Goal: Task Accomplishment & Management: Manage account settings

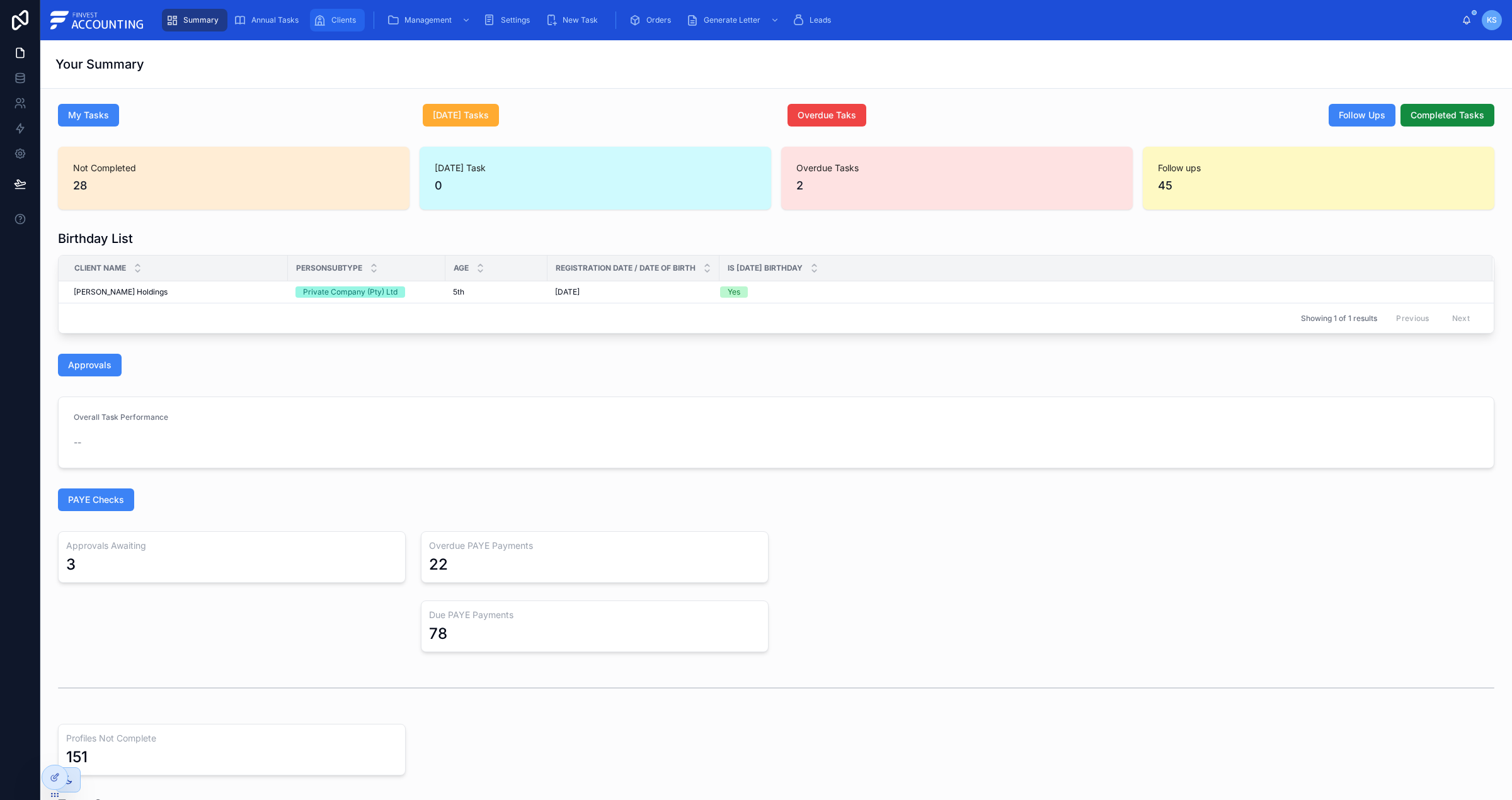
drag, startPoint x: 349, startPoint y: 21, endPoint x: 370, endPoint y: 25, distance: 21.4
click at [350, 21] on span "Clients" at bounding box center [344, 20] width 25 height 10
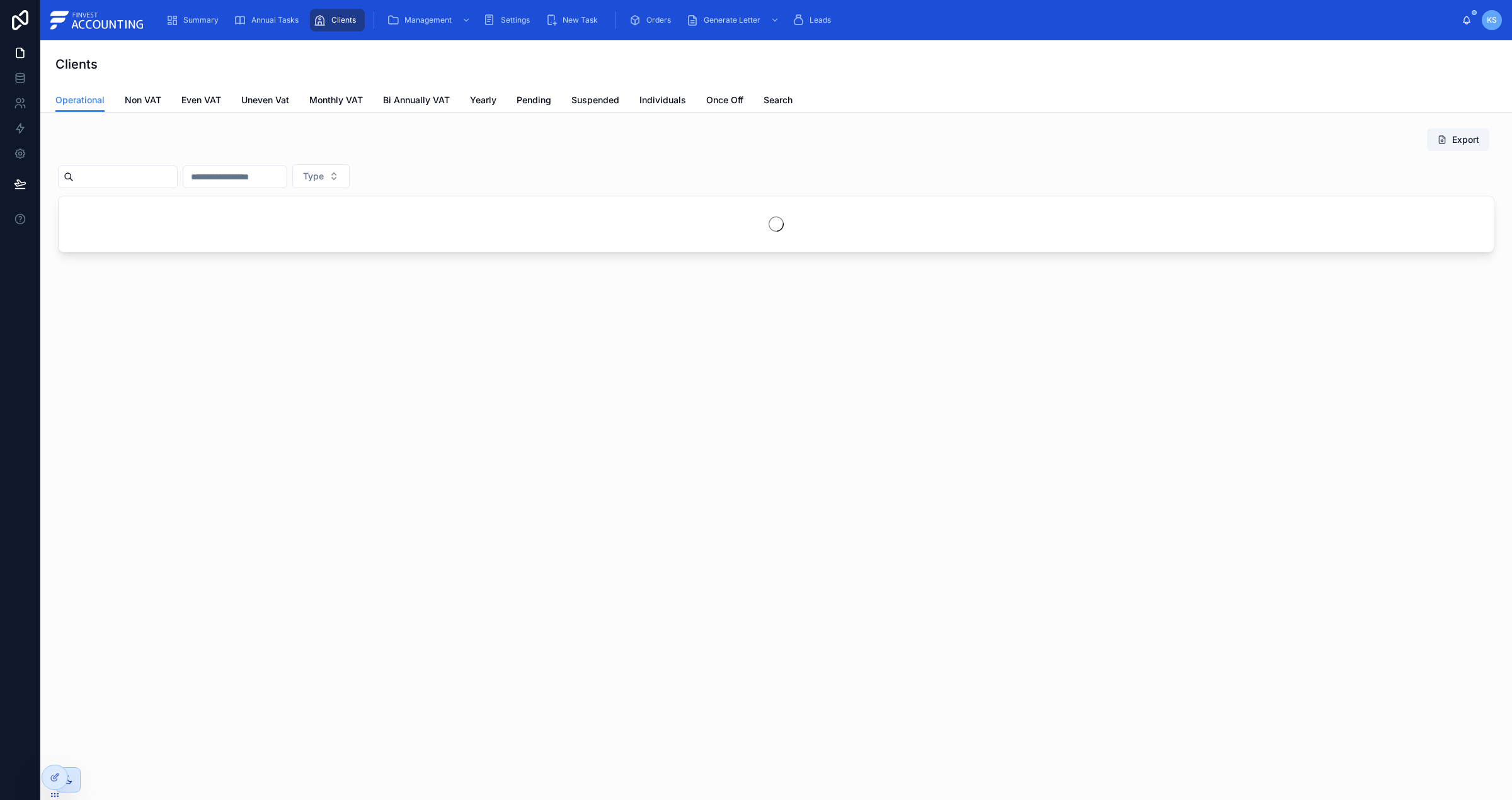
click at [131, 178] on input "text" at bounding box center [126, 176] width 104 height 17
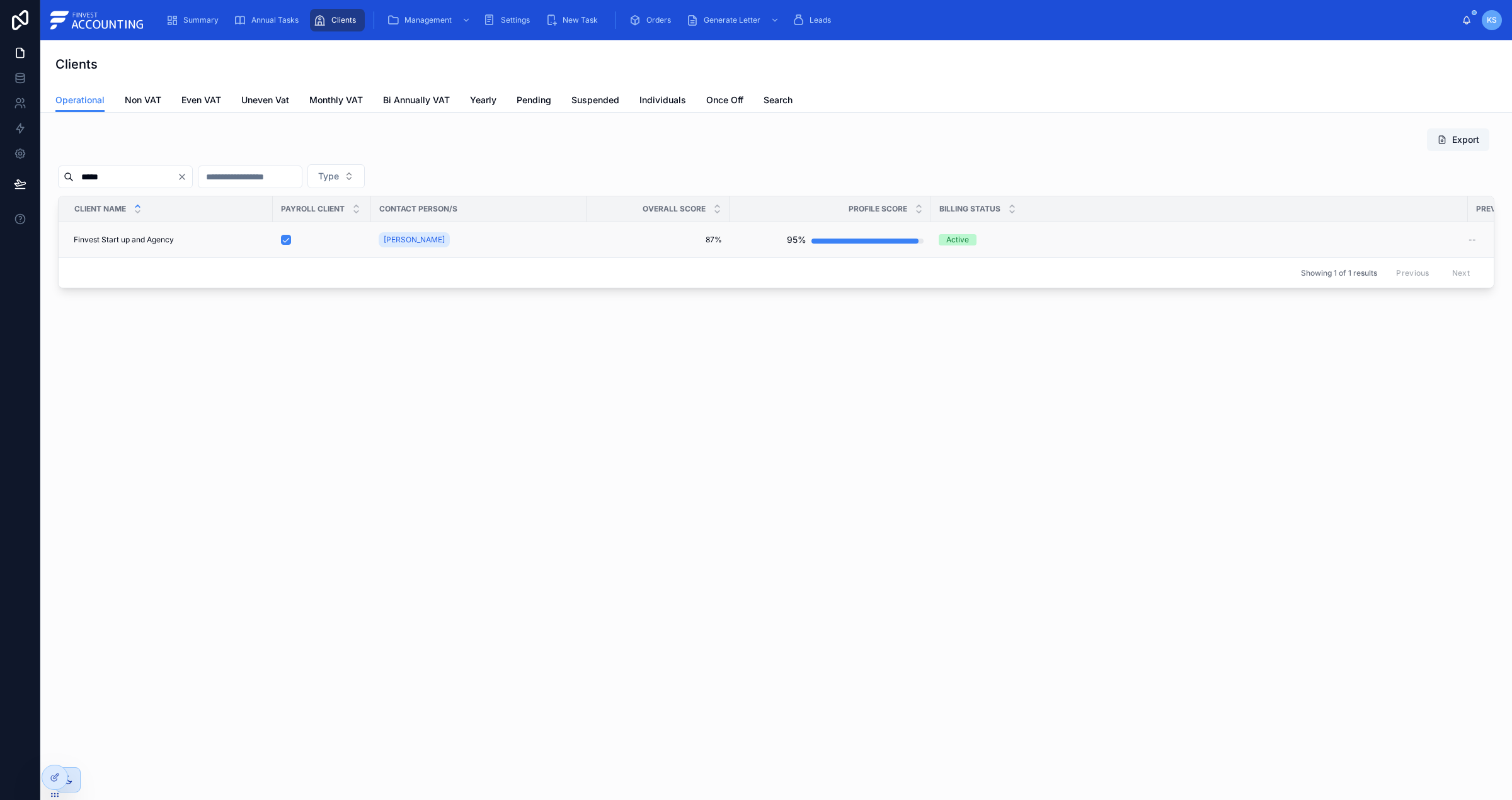
type input "*****"
click at [131, 235] on span "Finvest Start up and Agency" at bounding box center [124, 240] width 100 height 10
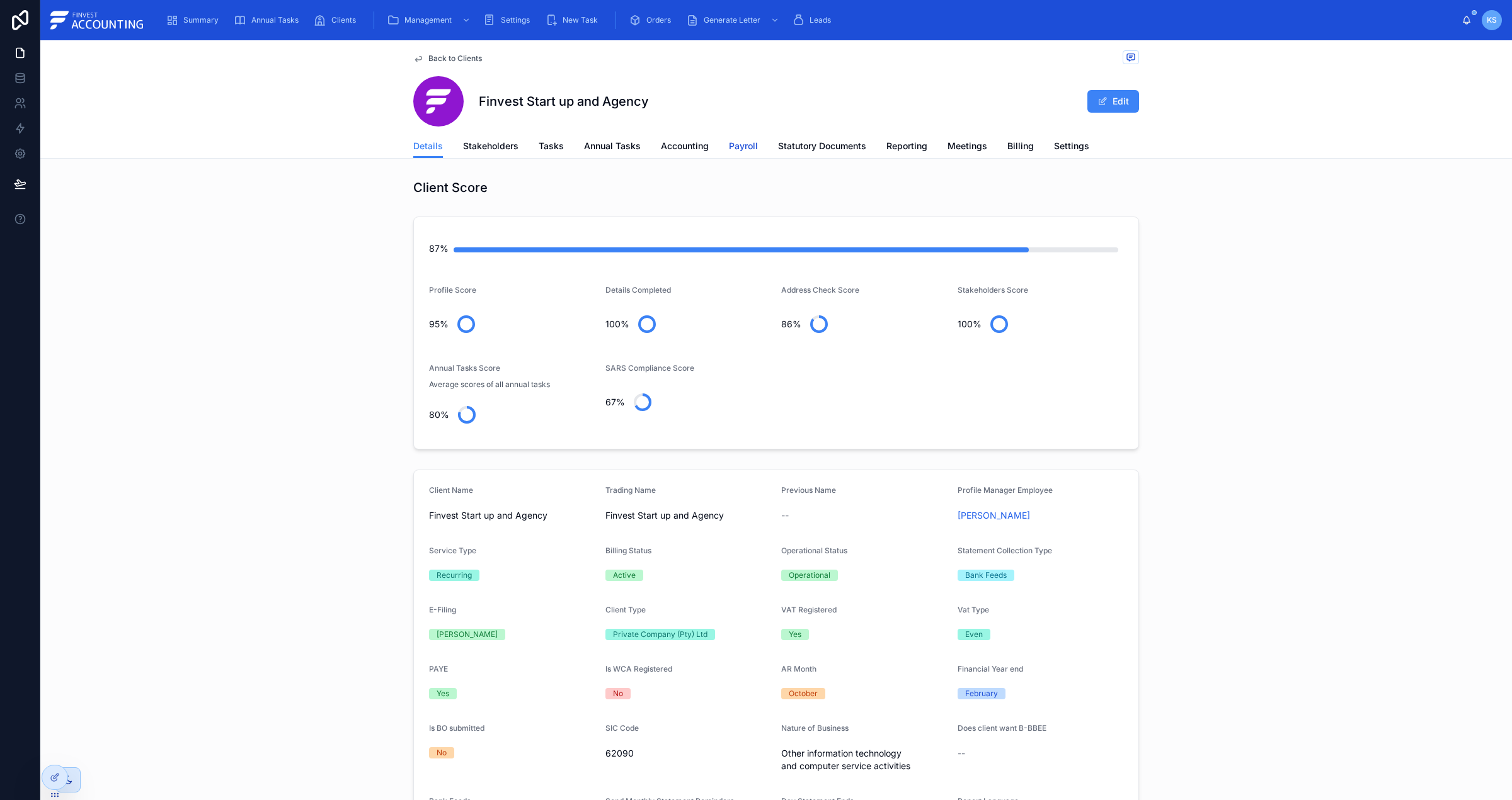
click at [729, 147] on span "Payroll" at bounding box center [743, 146] width 29 height 12
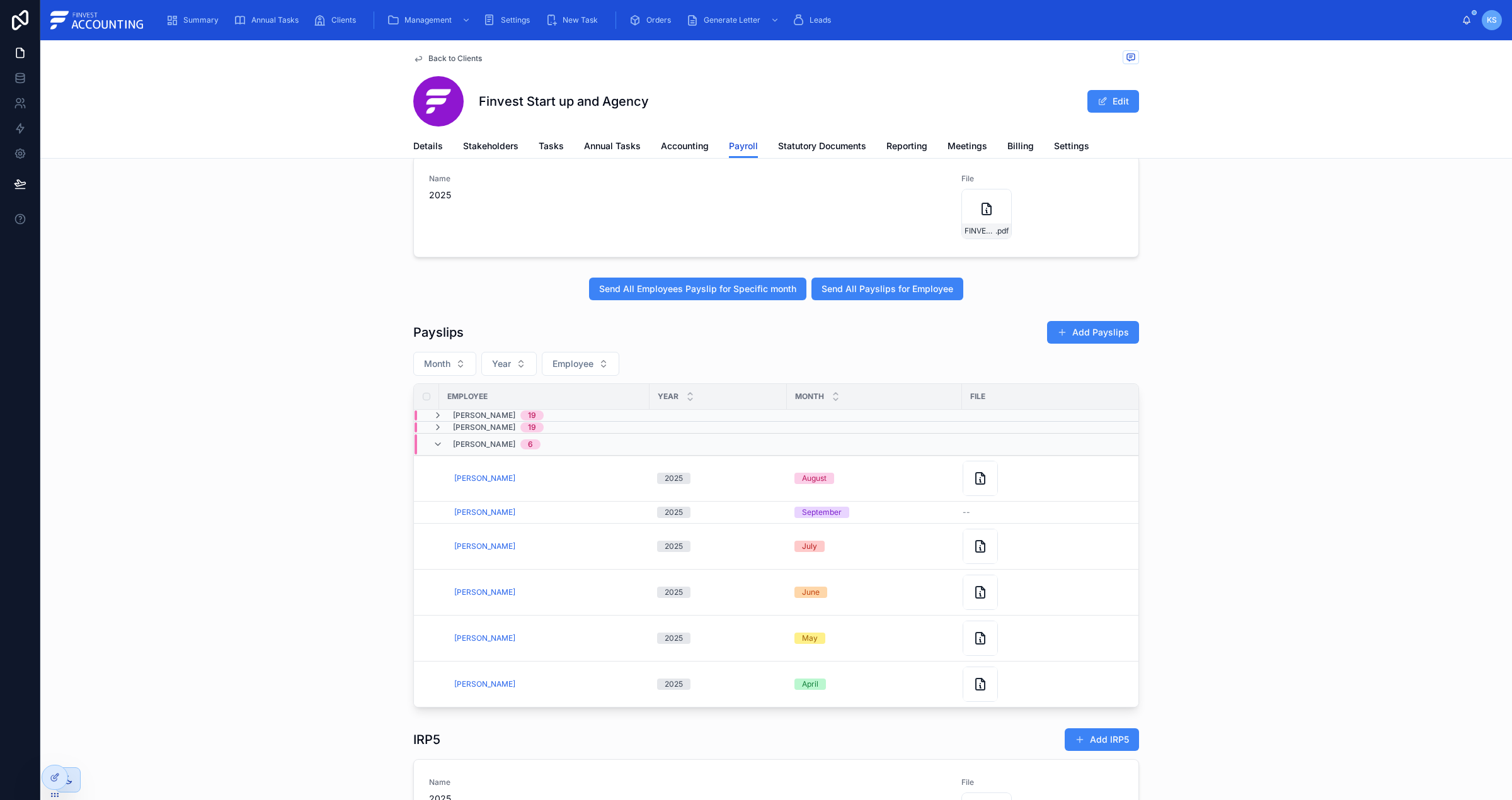
scroll to position [205, 0]
click at [433, 412] on icon at bounding box center [438, 414] width 10 height 10
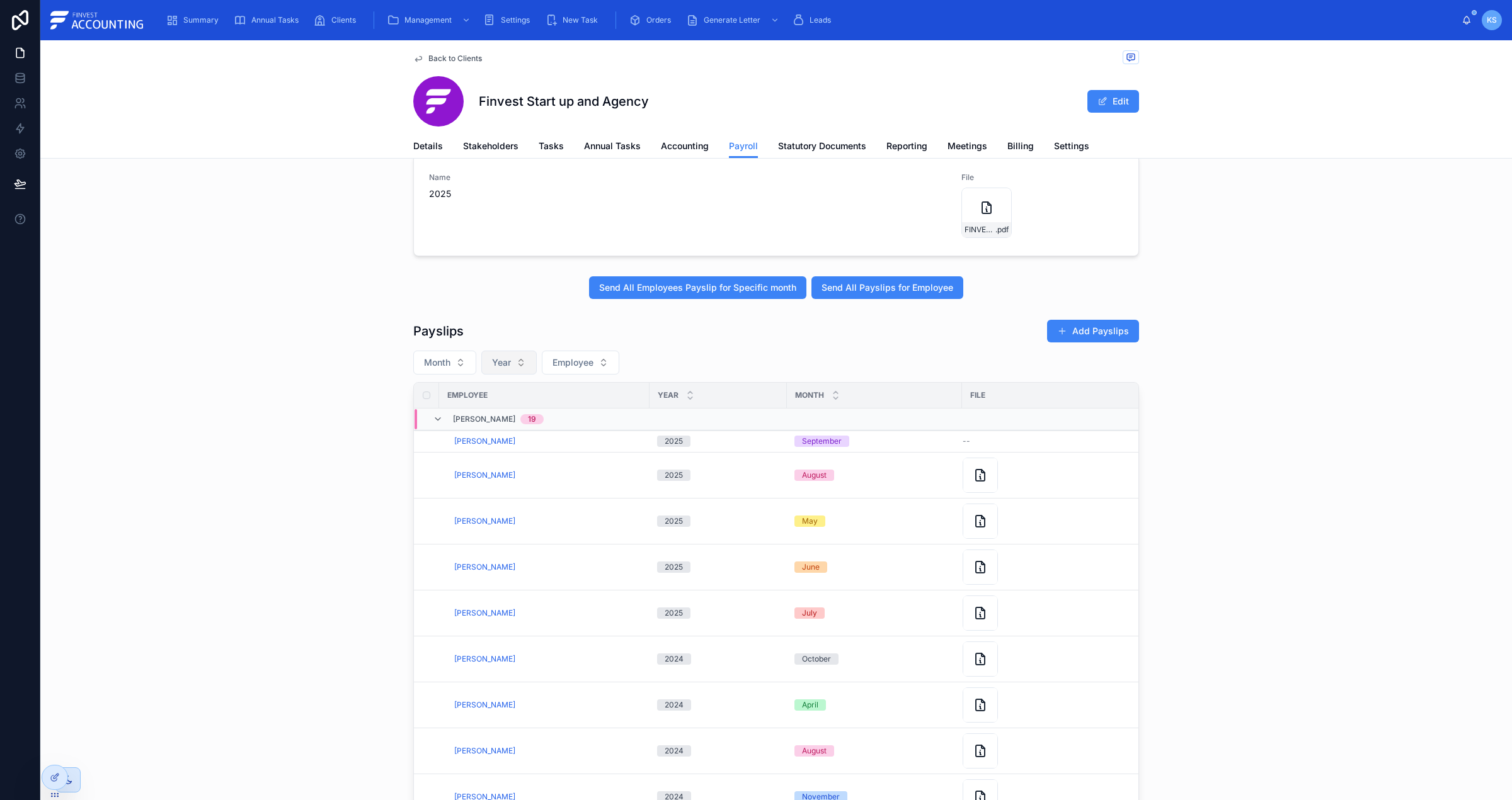
click at [511, 369] on span "Year" at bounding box center [501, 362] width 19 height 12
drag, startPoint x: 523, startPoint y: 574, endPoint x: 524, endPoint y: 568, distance: 6.1
click at [523, 574] on div "2025" at bounding box center [510, 579] width 151 height 21
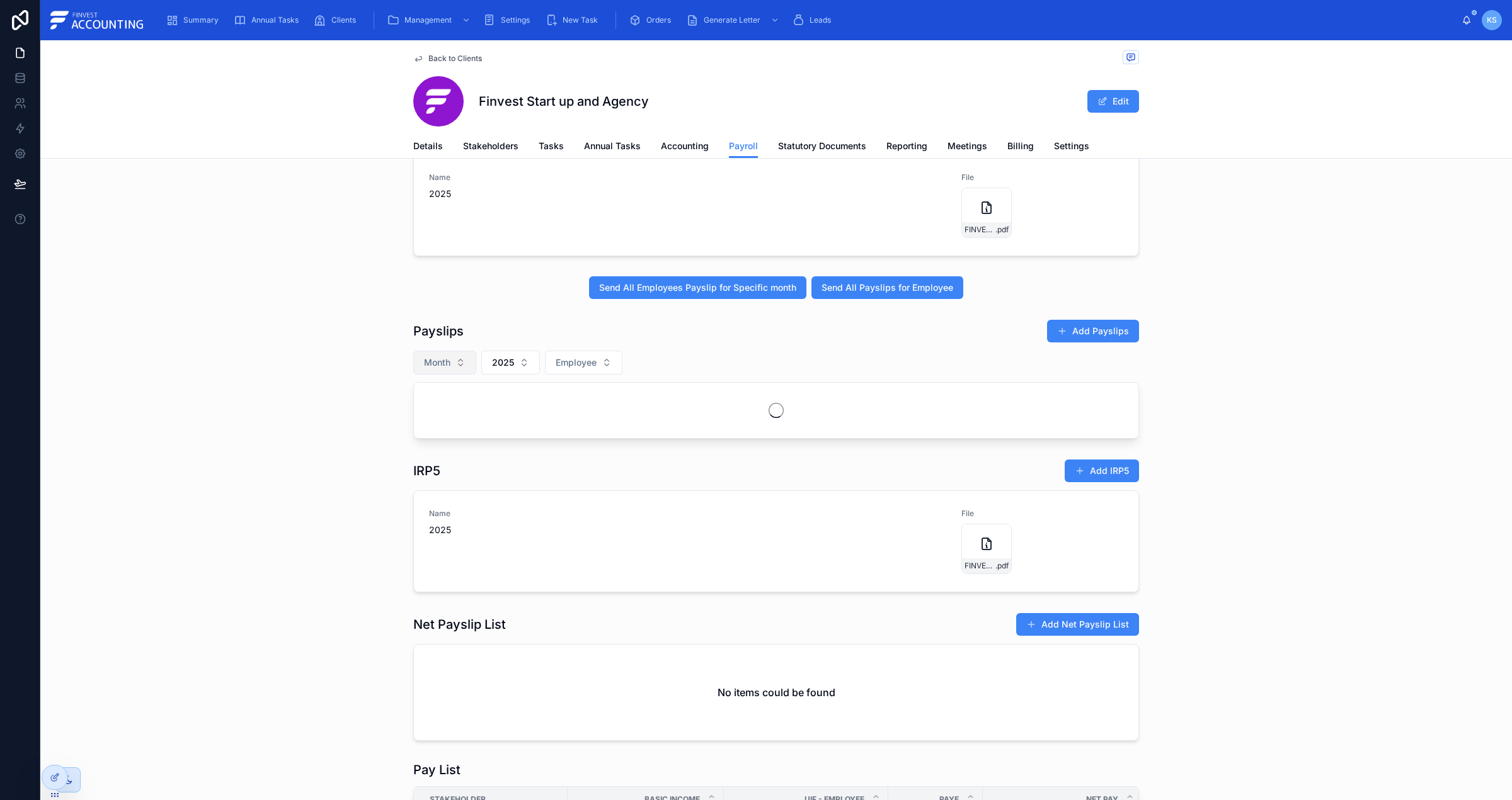
click at [464, 367] on button "Month" at bounding box center [444, 363] width 63 height 24
click at [471, 505] on div "August" at bounding box center [445, 498] width 151 height 21
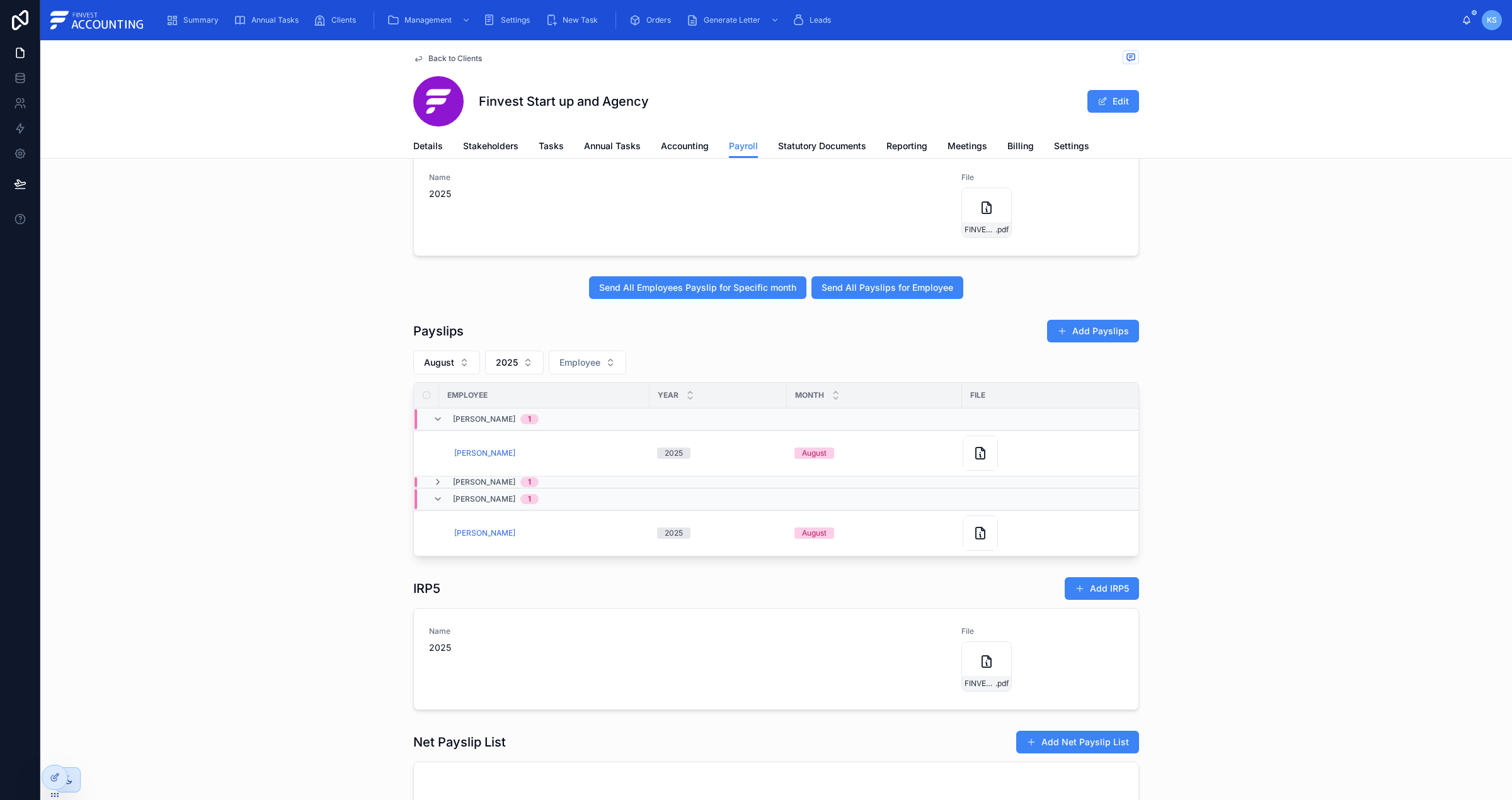
click at [504, 454] on span "[PERSON_NAME]" at bounding box center [485, 453] width 61 height 10
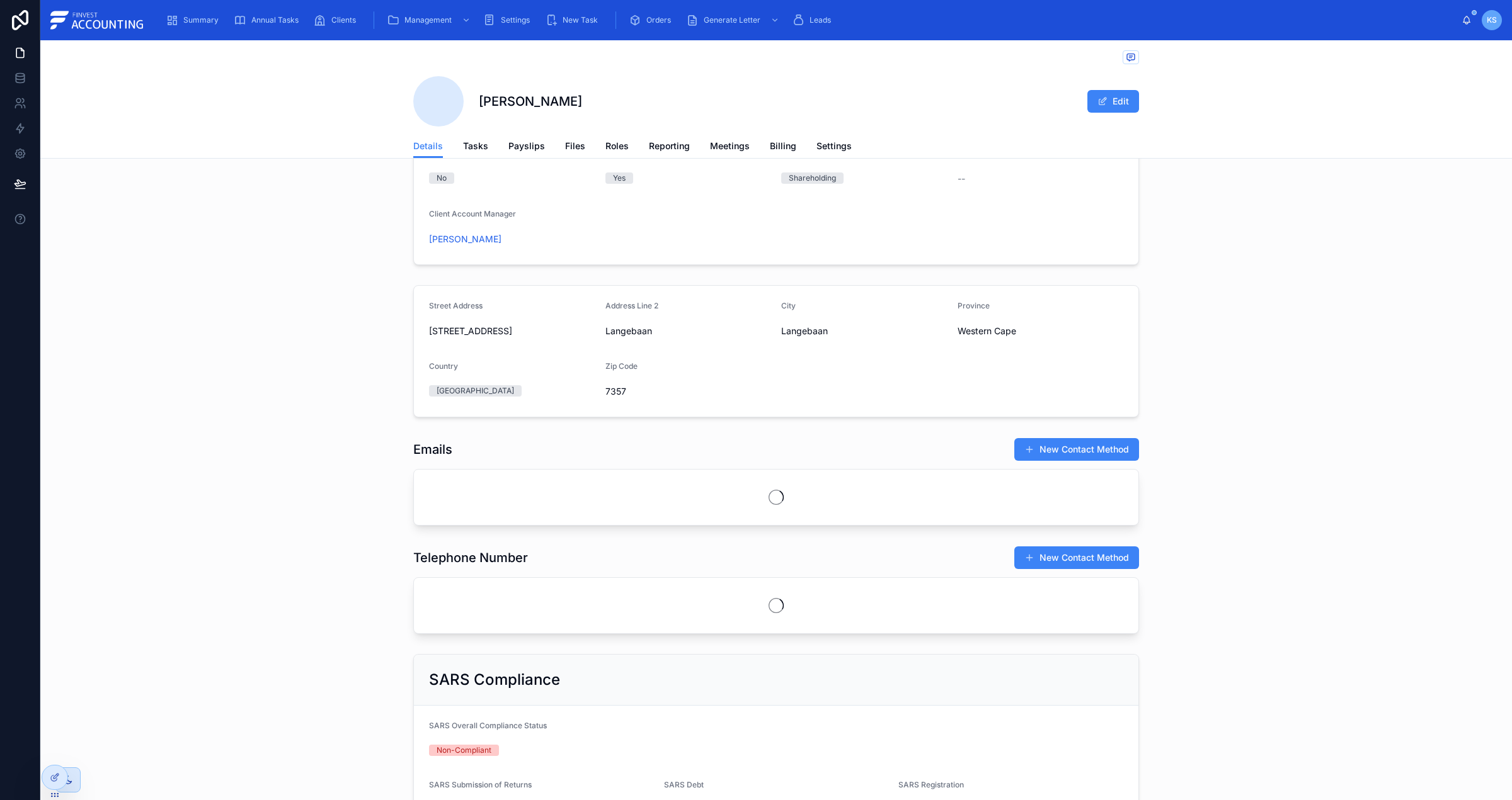
scroll to position [203, 0]
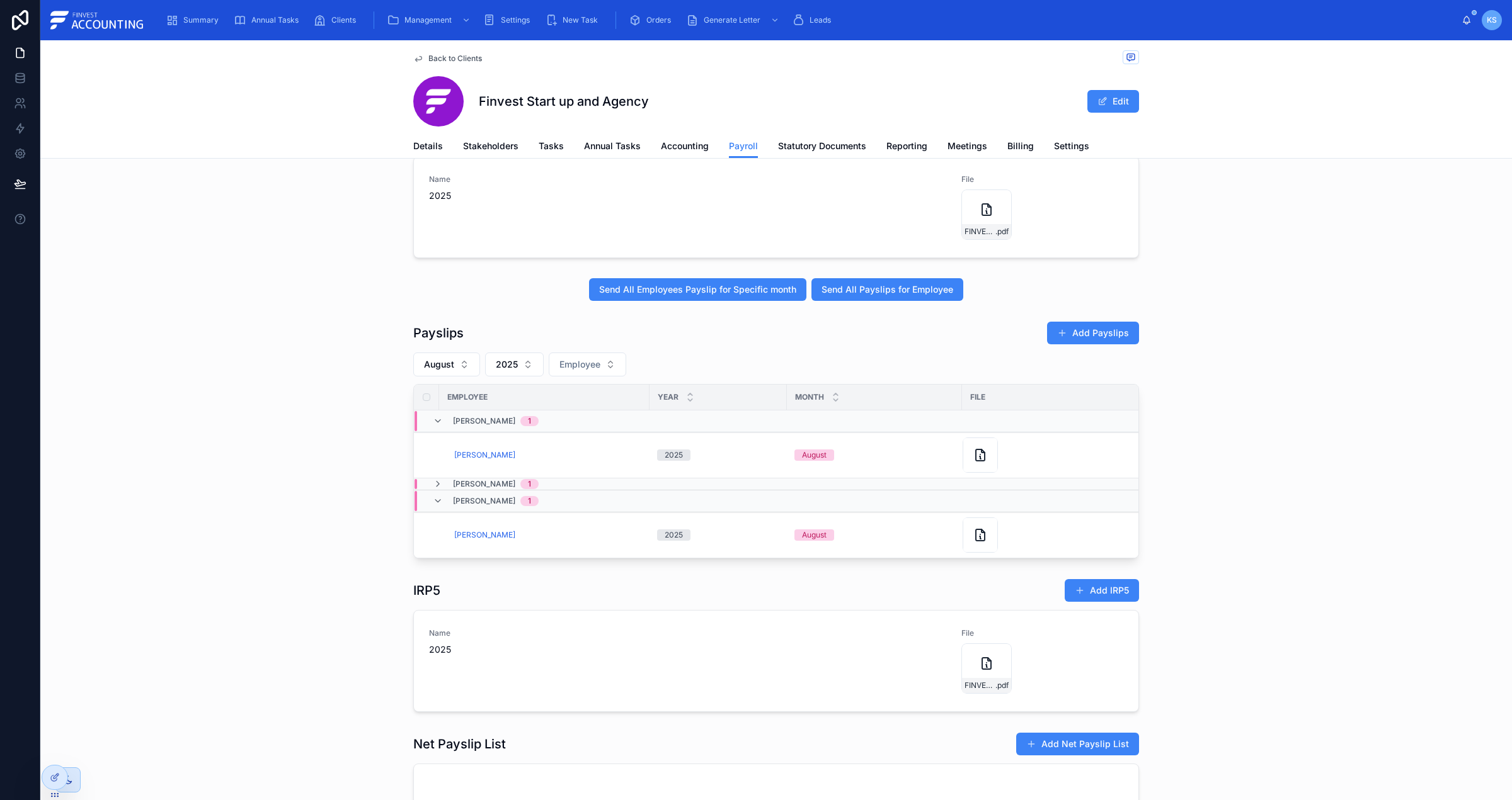
click at [499, 456] on span "[PERSON_NAME]" at bounding box center [485, 455] width 61 height 10
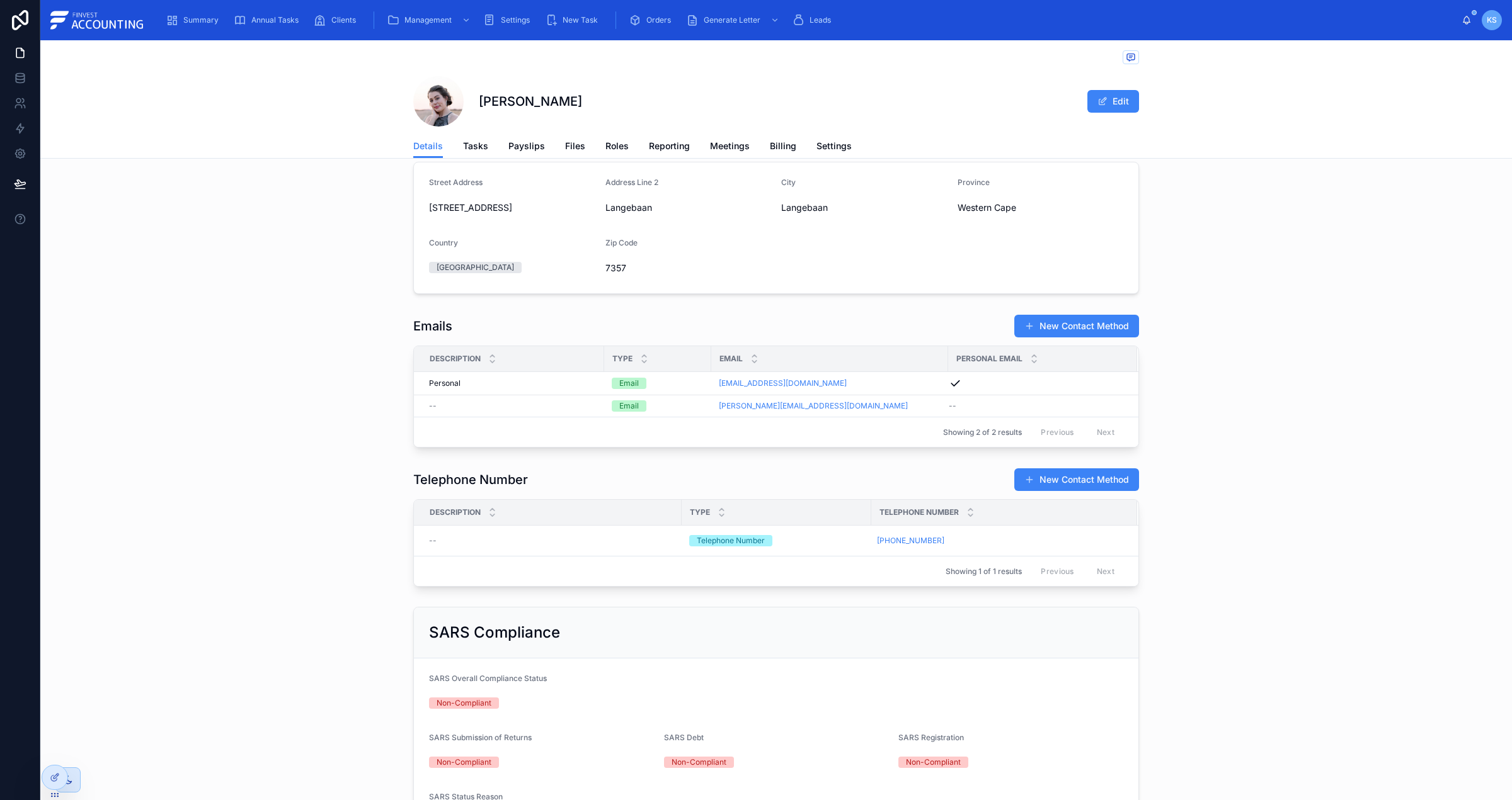
scroll to position [309, 0]
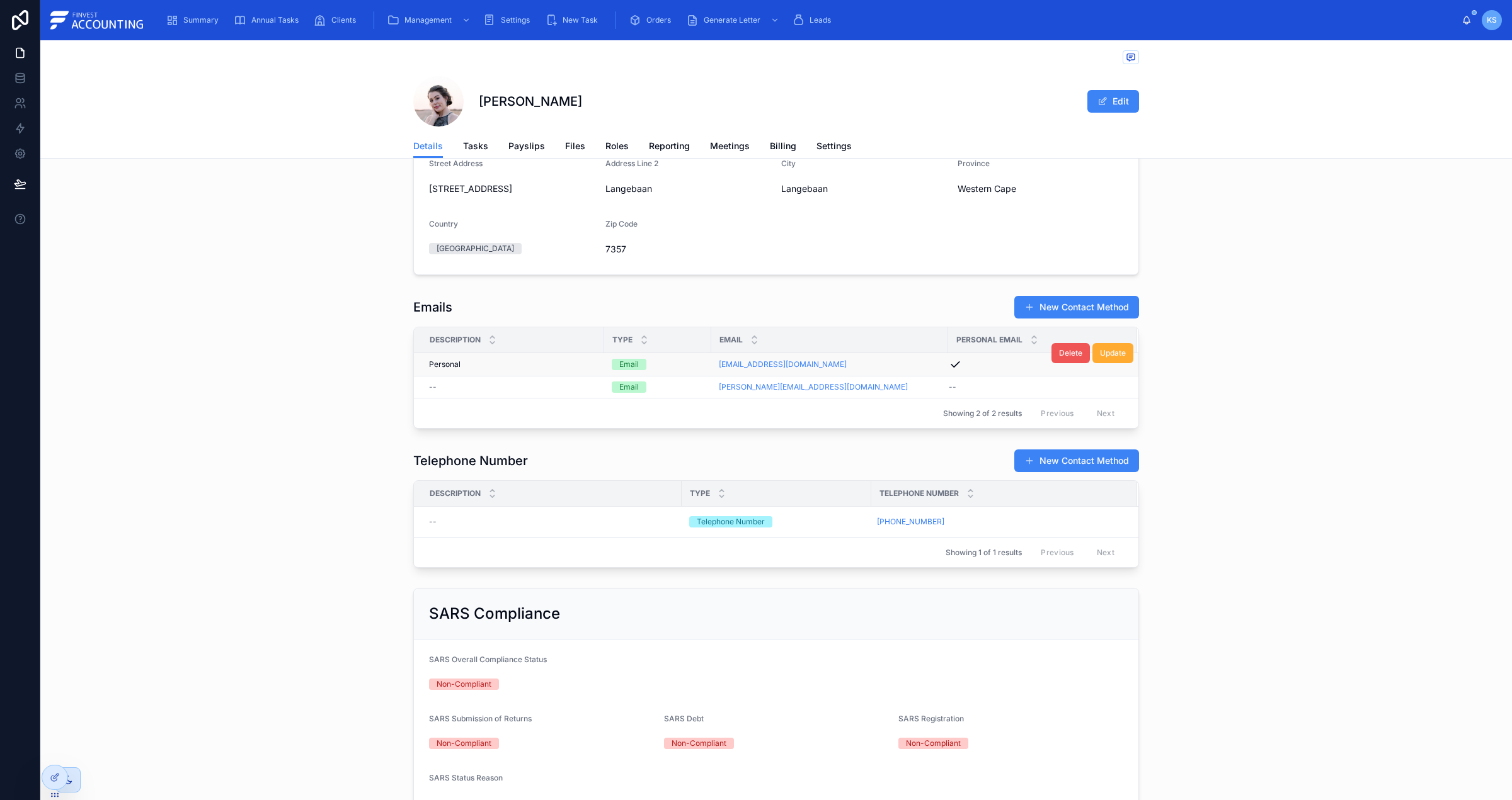
click at [1074, 354] on span "Delete" at bounding box center [1070, 354] width 23 height 10
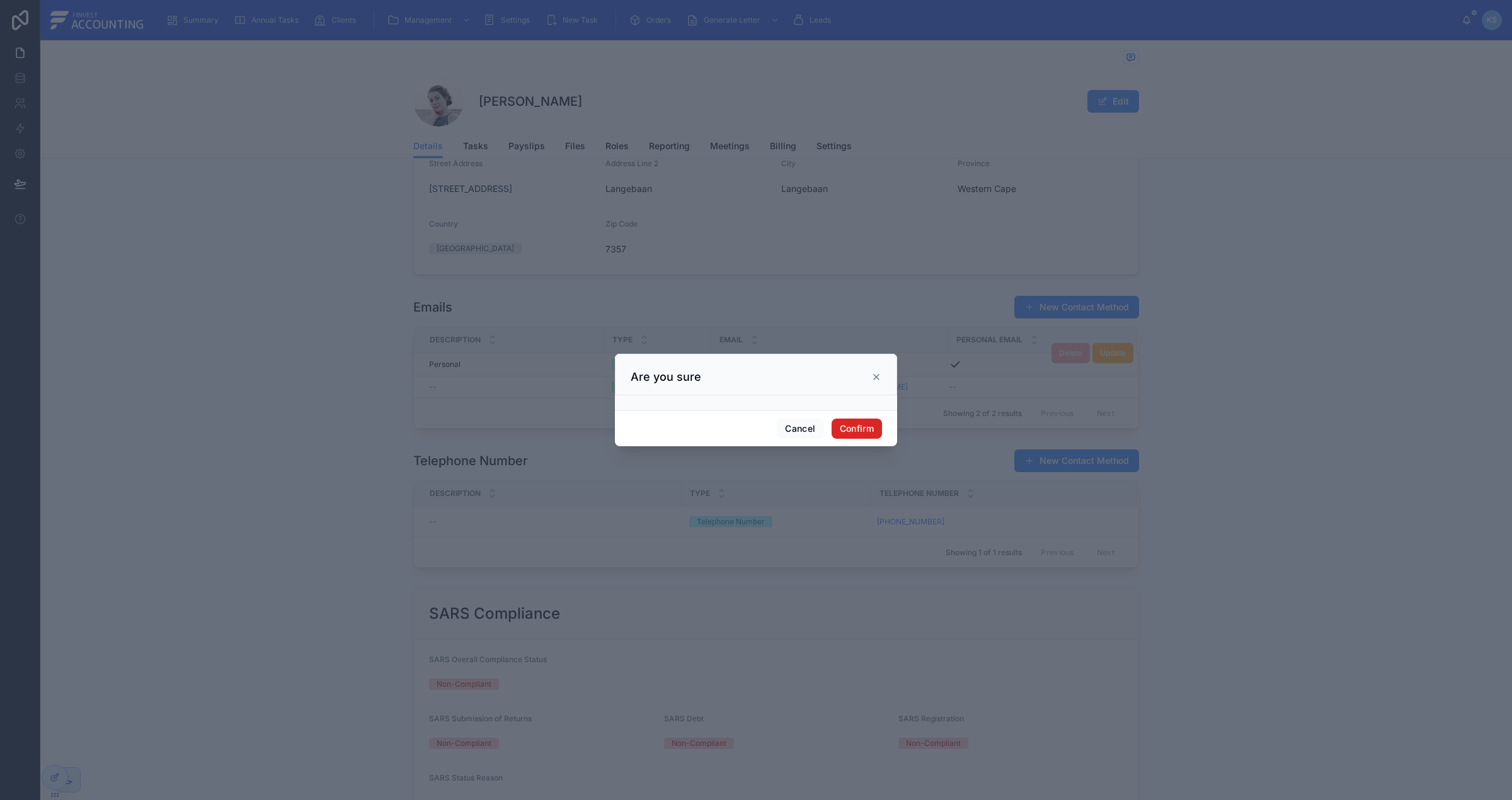
click at [860, 430] on button "Confirm" at bounding box center [856, 428] width 50 height 21
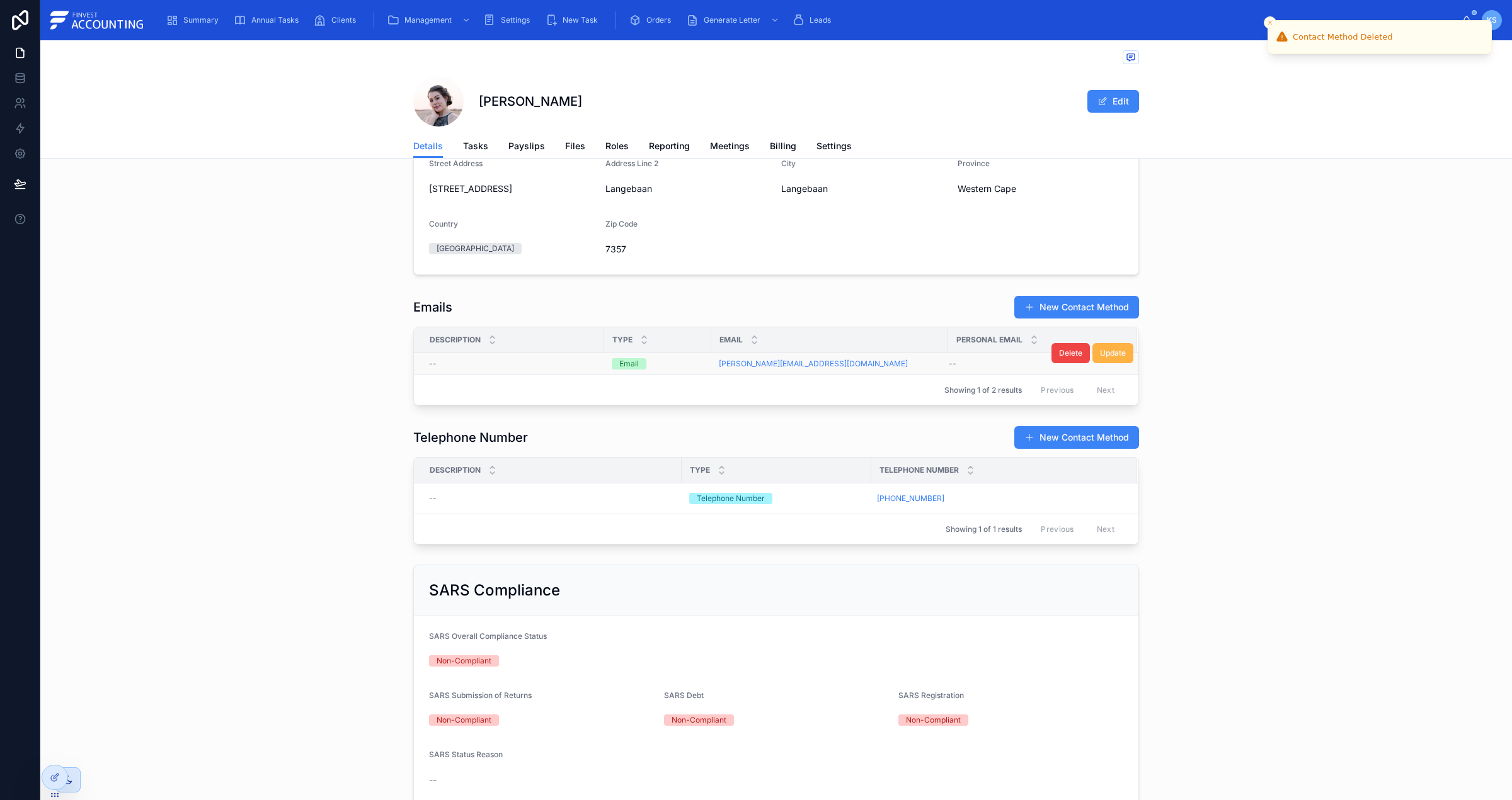
click at [1107, 355] on span "Update" at bounding box center [1112, 354] width 26 height 10
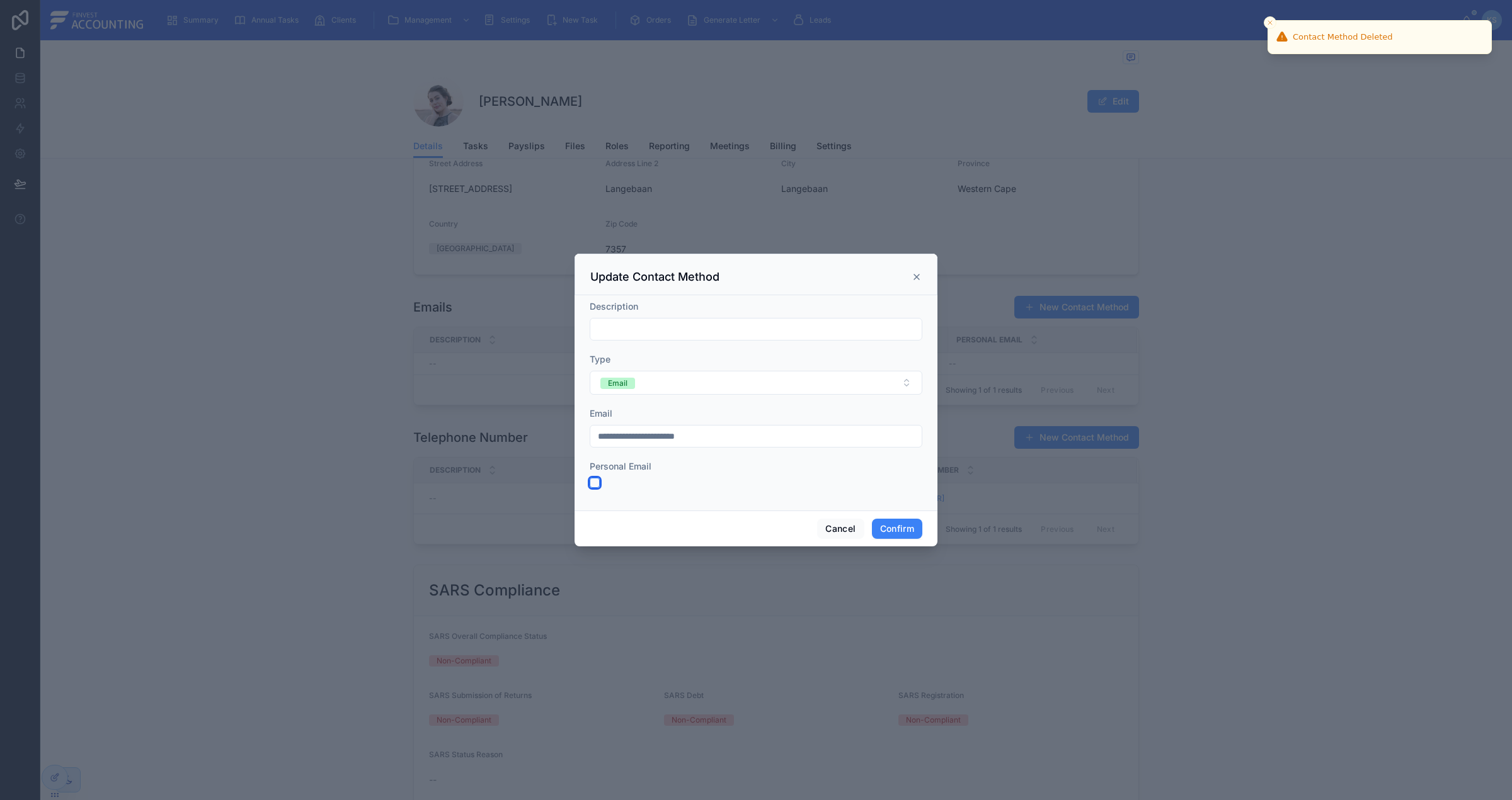
click at [594, 482] on button "button" at bounding box center [595, 483] width 10 height 10
drag, startPoint x: 919, startPoint y: 528, endPoint x: 921, endPoint y: 518, distance: 10.2
click at [919, 528] on button "Confirm" at bounding box center [897, 529] width 50 height 21
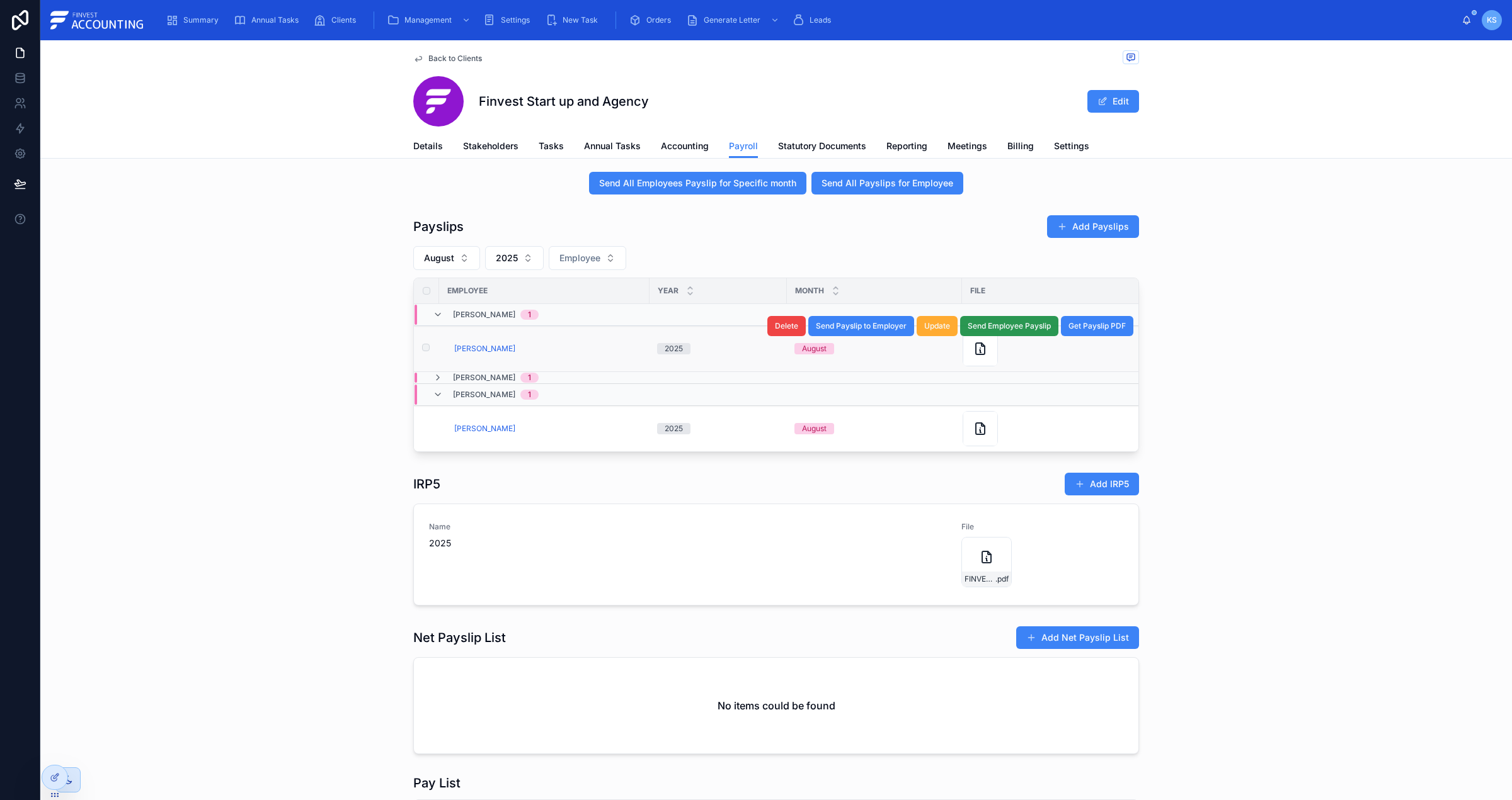
click at [1029, 331] on span "Send Employee Payslip" at bounding box center [1009, 326] width 83 height 10
